Goal: Transaction & Acquisition: Purchase product/service

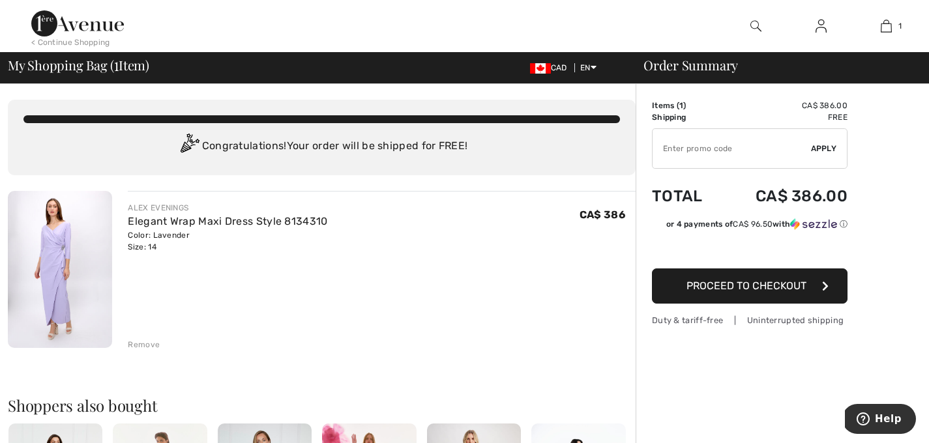
click at [60, 250] on img at bounding box center [60, 269] width 104 height 157
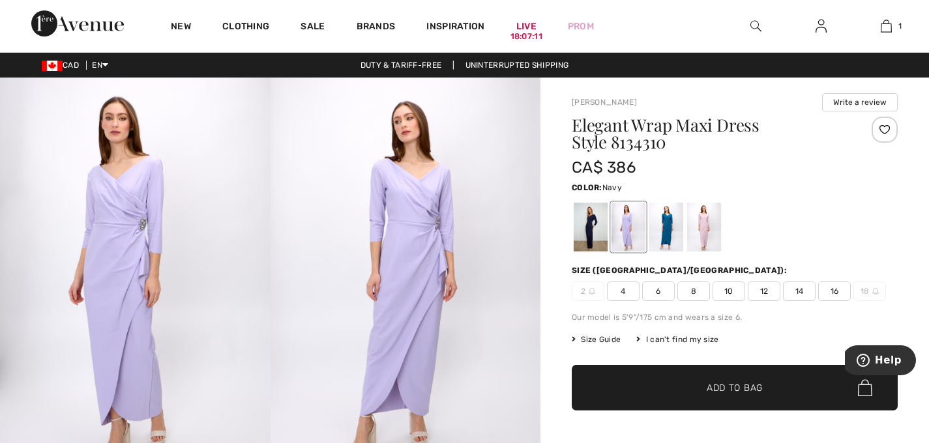
click at [590, 237] on div at bounding box center [591, 227] width 34 height 49
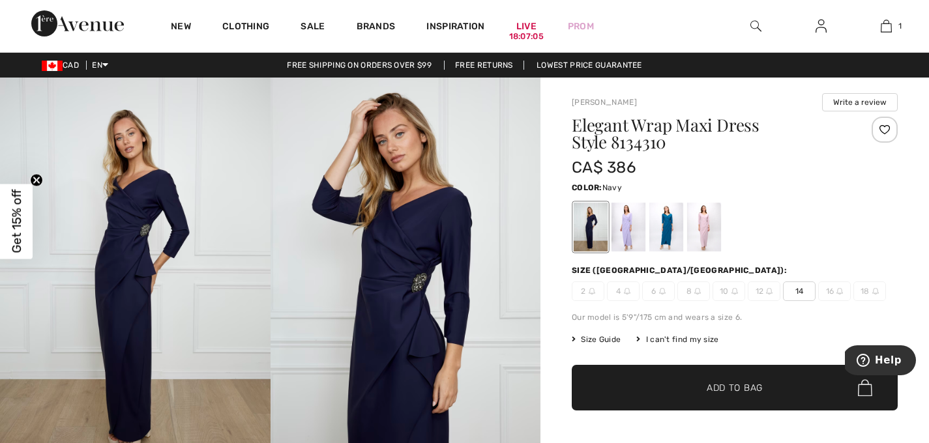
click at [764, 392] on span "✔ Added to Bag Add to Bag" at bounding box center [735, 388] width 326 height 46
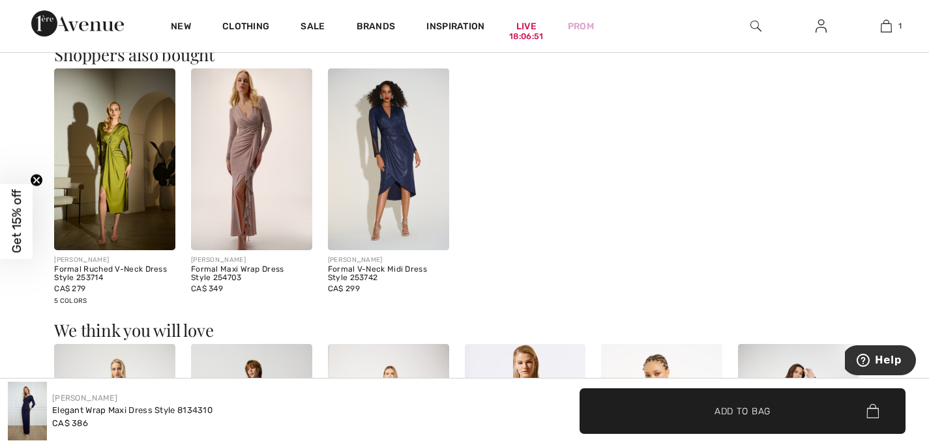
scroll to position [726, 0]
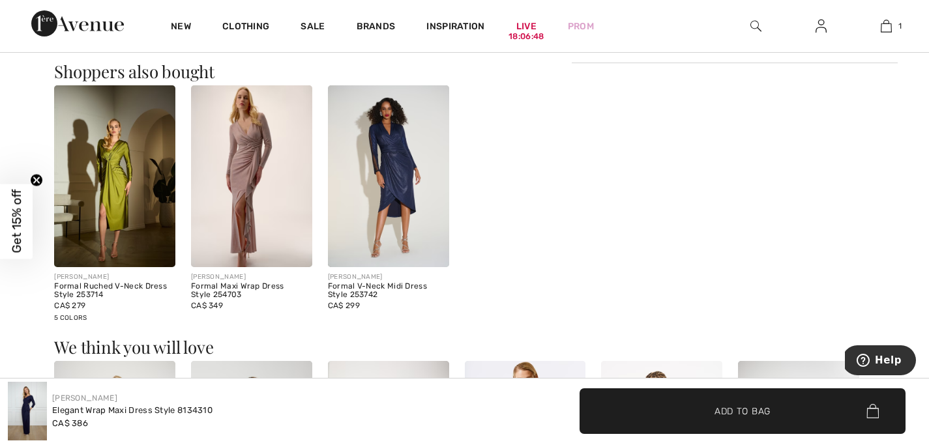
click at [248, 134] on img at bounding box center [251, 176] width 121 height 182
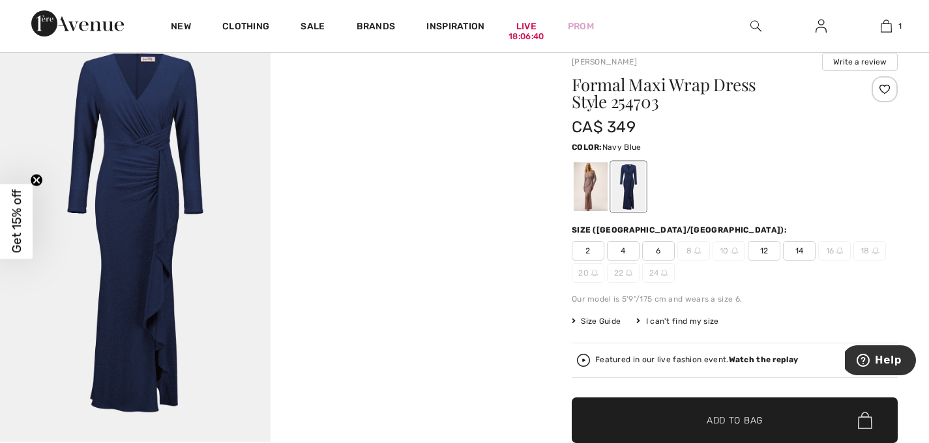
scroll to position [62, 0]
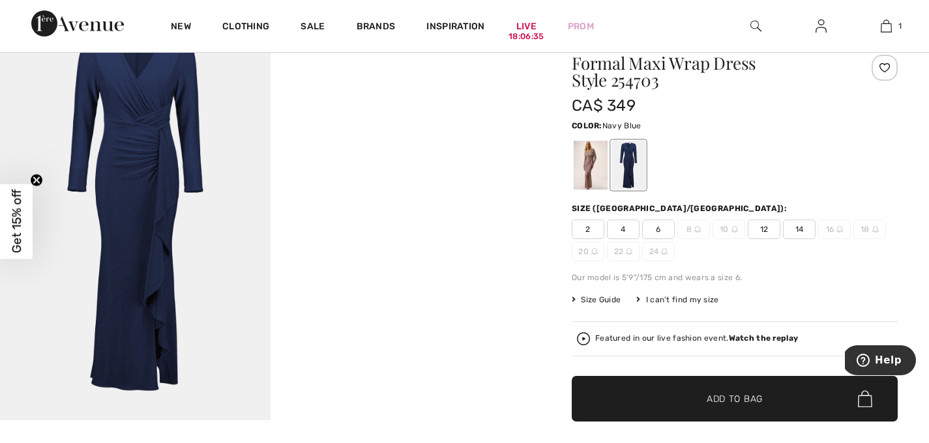
click at [800, 230] on span "14" at bounding box center [799, 230] width 33 height 20
click at [742, 396] on span "Add to Bag" at bounding box center [735, 400] width 56 height 14
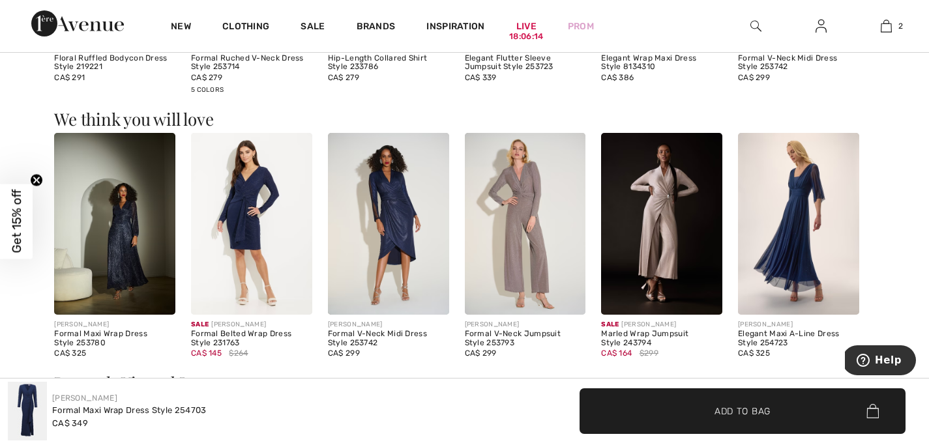
scroll to position [1055, 0]
click at [113, 265] on img at bounding box center [114, 223] width 121 height 182
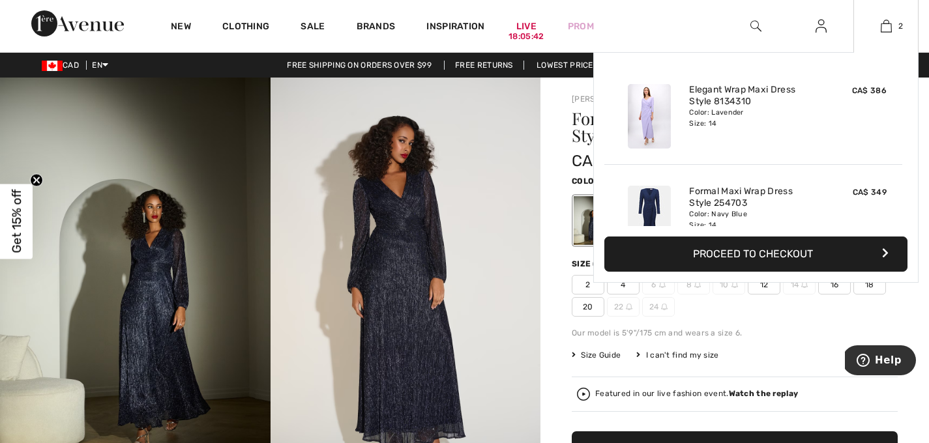
click at [653, 106] on img at bounding box center [649, 116] width 43 height 65
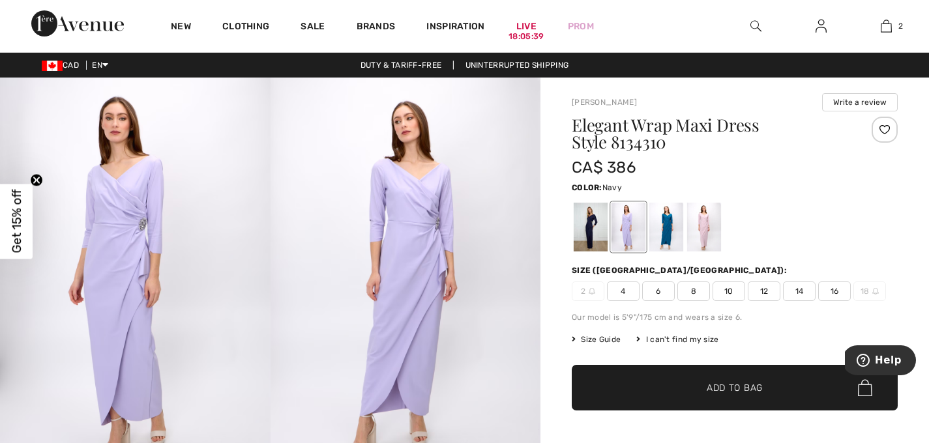
click at [591, 220] on div at bounding box center [591, 227] width 34 height 49
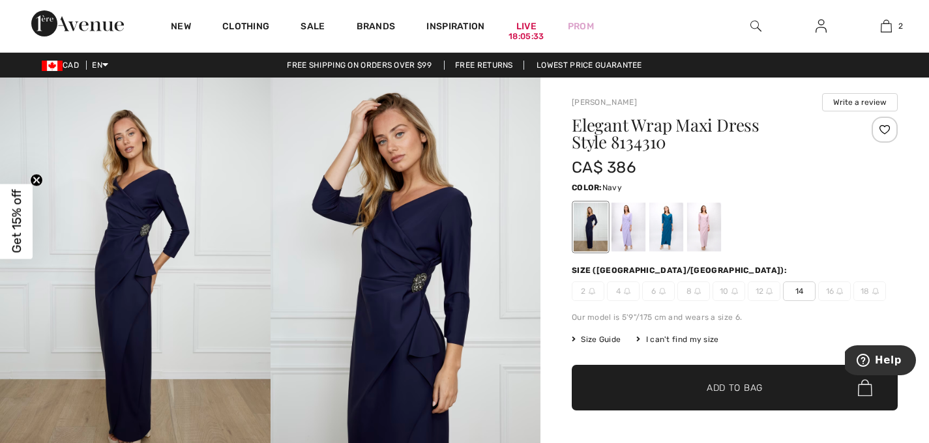
click at [742, 386] on span "Add to Bag" at bounding box center [735, 389] width 56 height 14
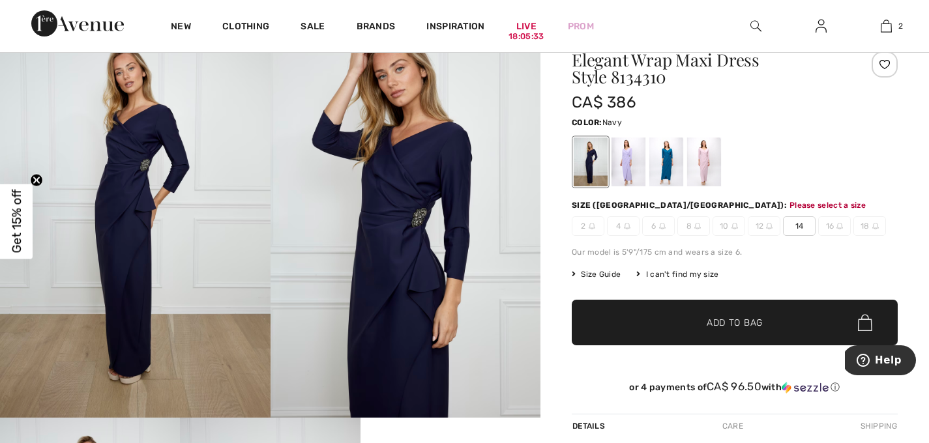
scroll to position [160, 0]
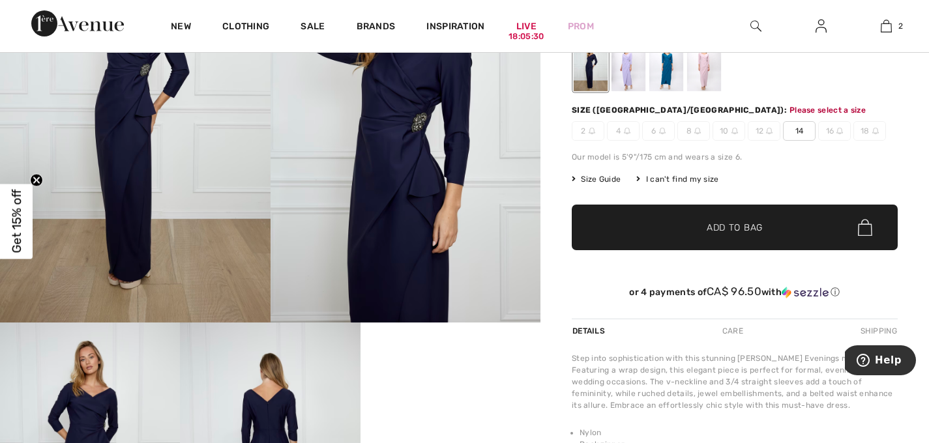
click at [807, 133] on span "14" at bounding box center [799, 131] width 33 height 20
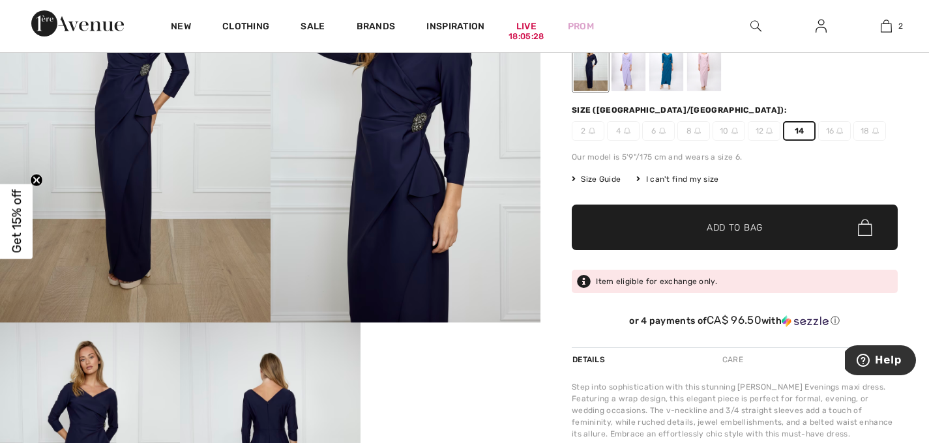
click at [739, 226] on span "Add to Bag" at bounding box center [735, 228] width 56 height 14
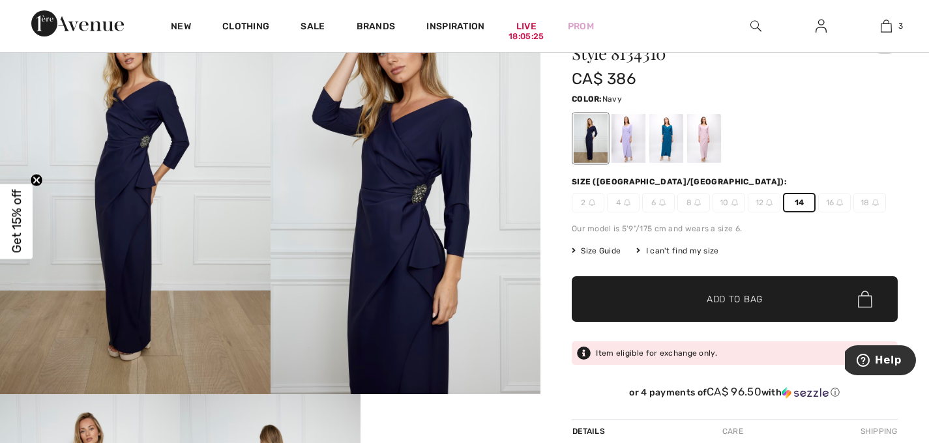
scroll to position [80, 0]
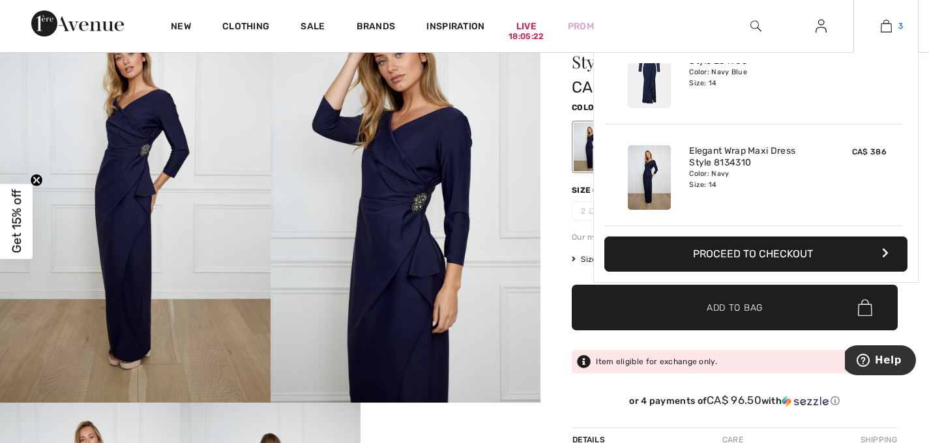
click at [888, 27] on img at bounding box center [886, 26] width 11 height 16
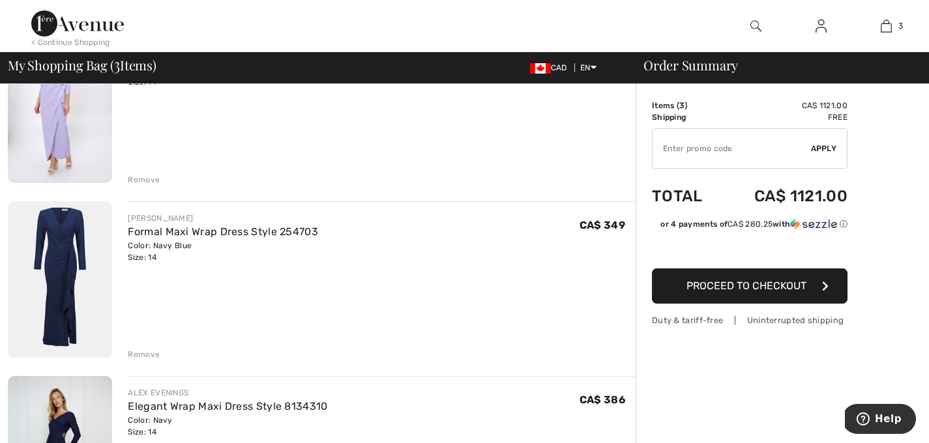
scroll to position [48, 0]
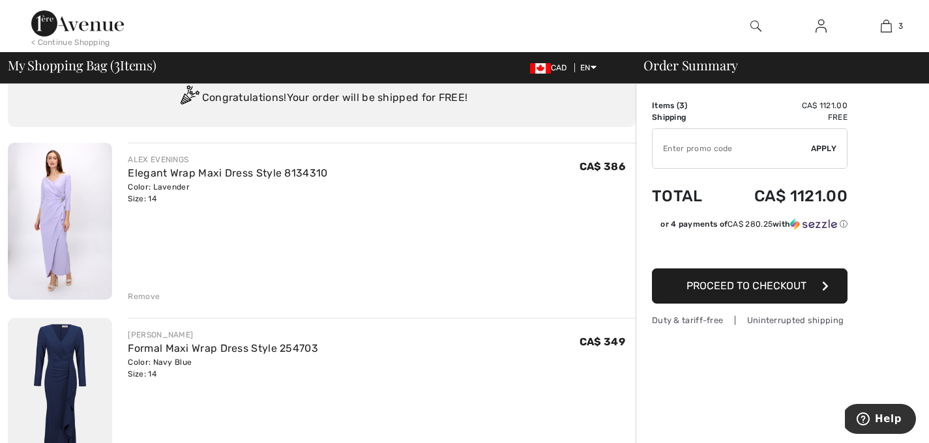
click at [153, 297] on div "Remove" at bounding box center [144, 297] width 32 height 12
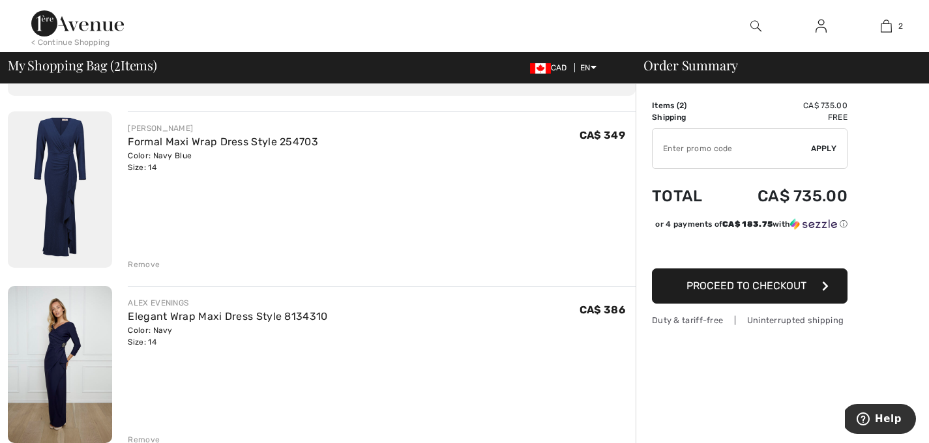
scroll to position [106, 0]
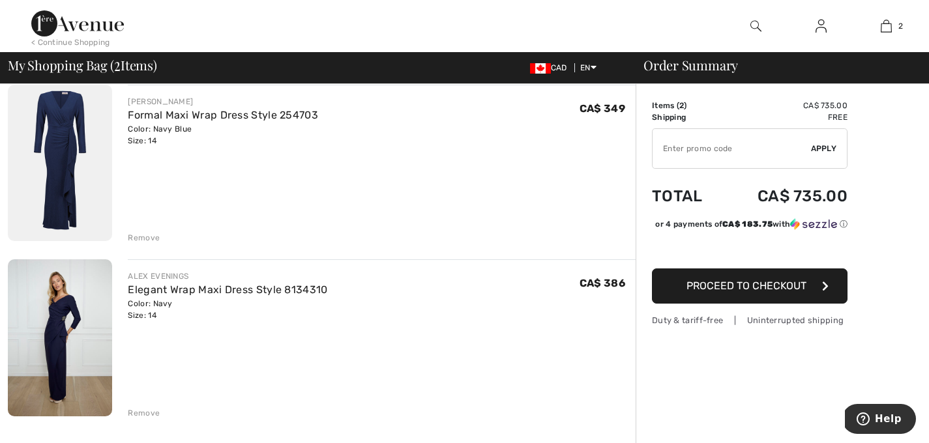
click at [62, 149] on img at bounding box center [60, 163] width 104 height 157
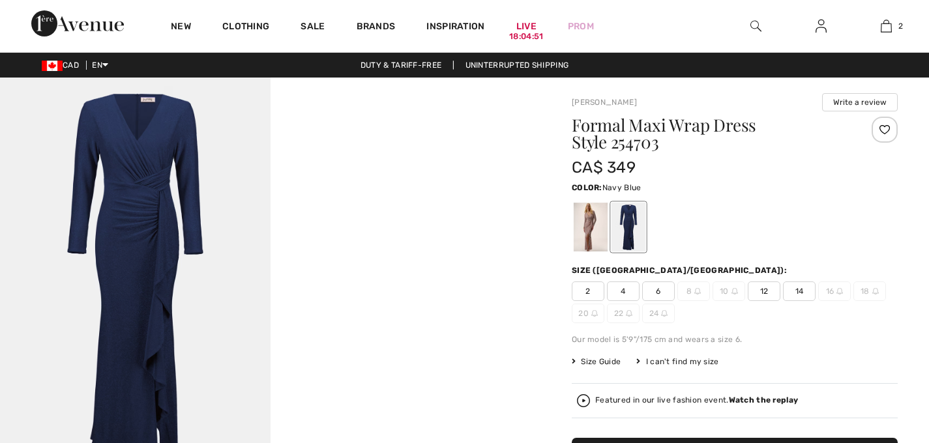
checkbox input "true"
